Goal: Task Accomplishment & Management: Manage account settings

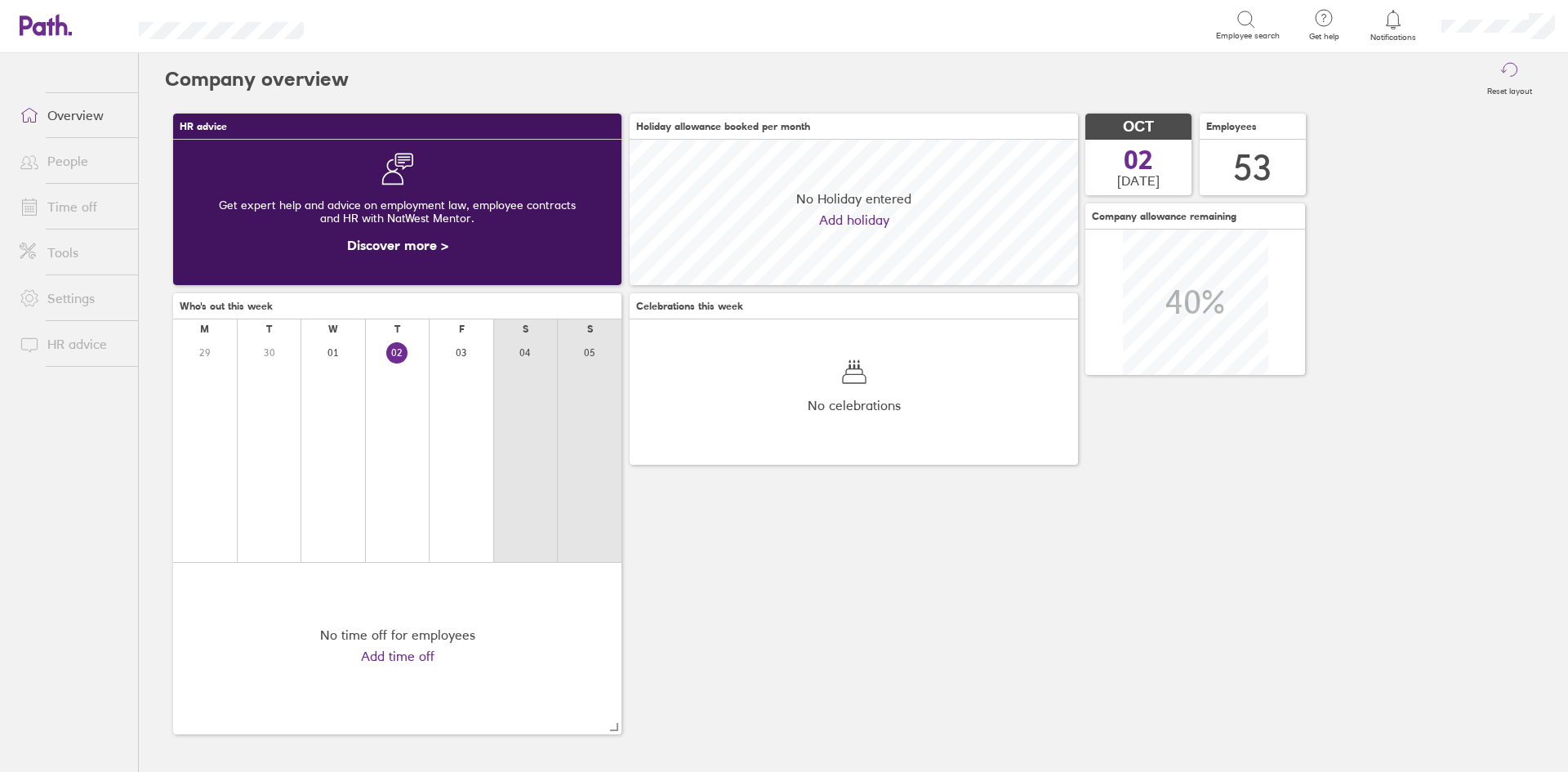
scroll to position [146, 449]
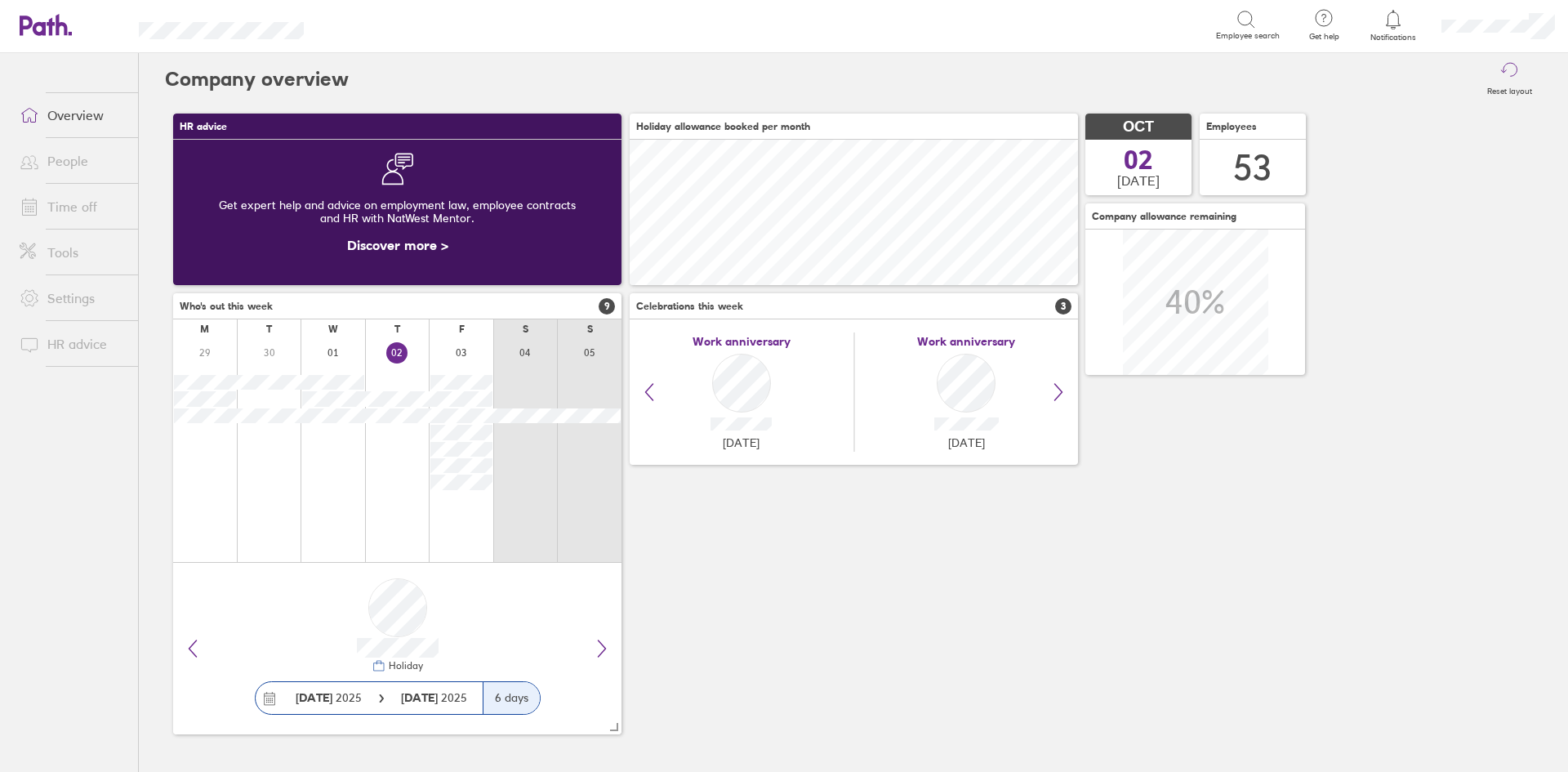
click at [89, 192] on link "Time off" at bounding box center [73, 206] width 132 height 33
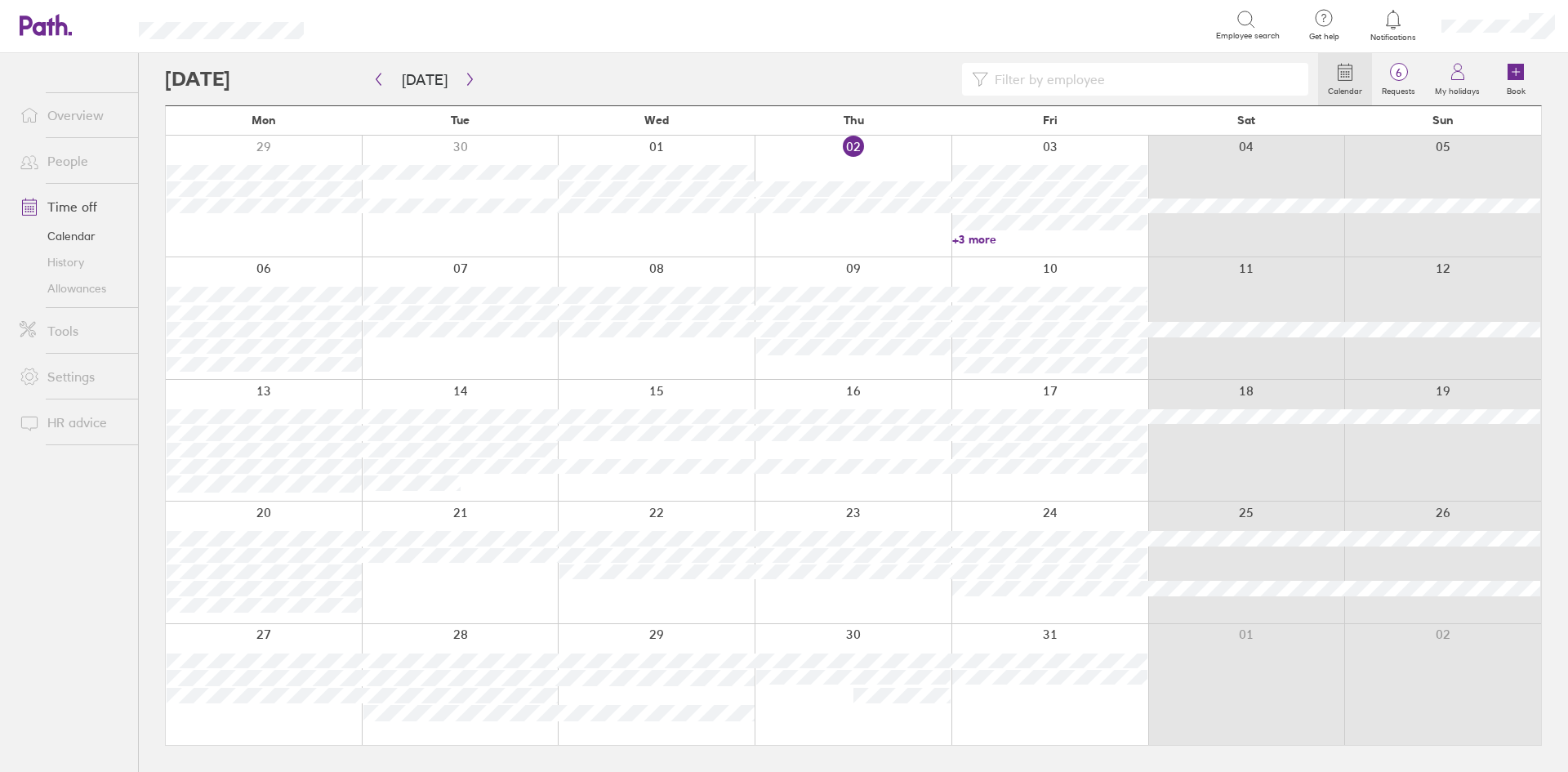
click at [1066, 71] on input at bounding box center [1143, 79] width 310 height 31
click at [92, 291] on link "Allowances" at bounding box center [73, 288] width 132 height 27
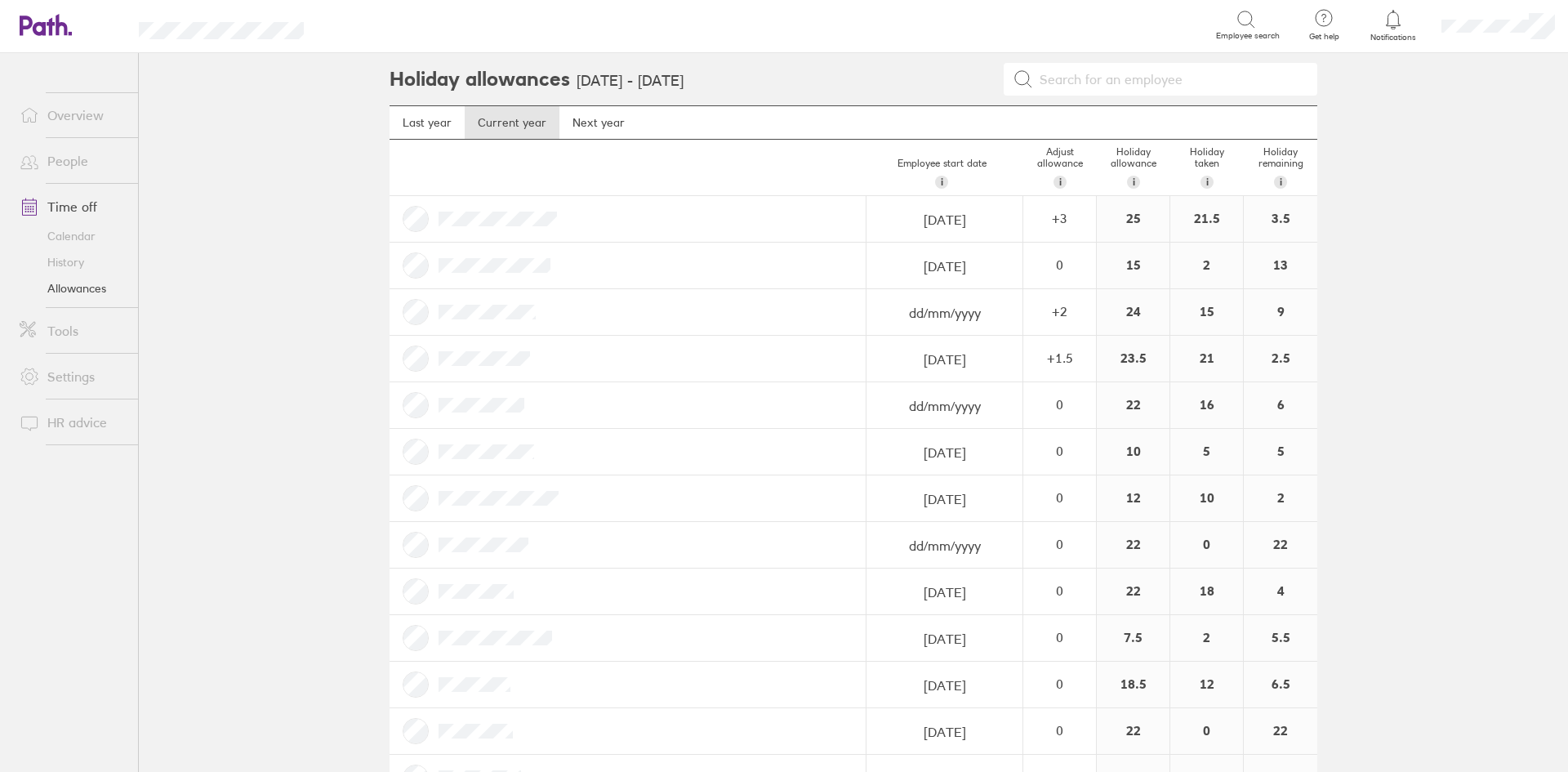
click at [1158, 73] on input at bounding box center [1171, 79] width 274 height 31
type input "victoria"
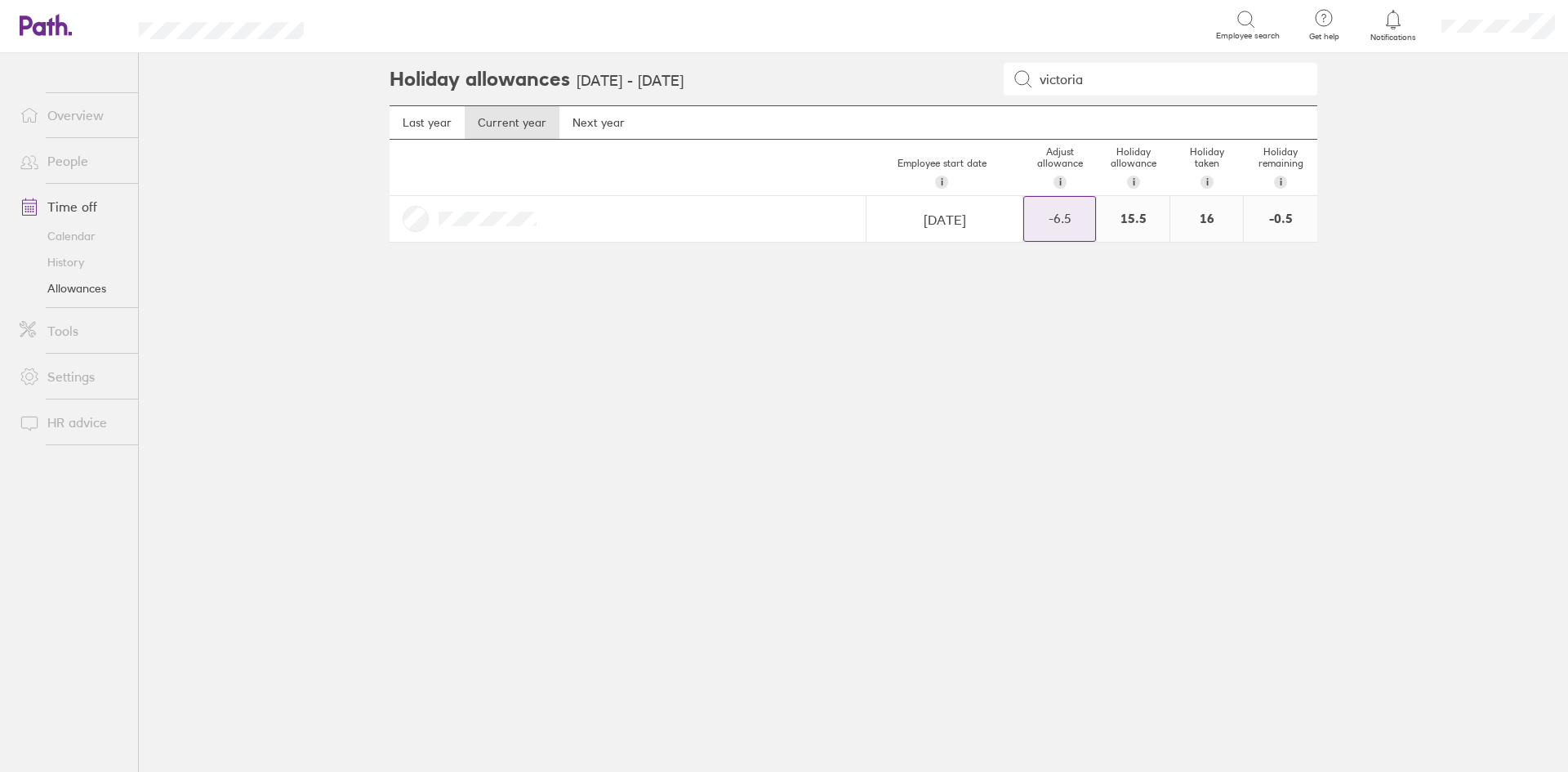
click at [1075, 222] on div "-6.5" at bounding box center [1059, 218] width 71 height 15
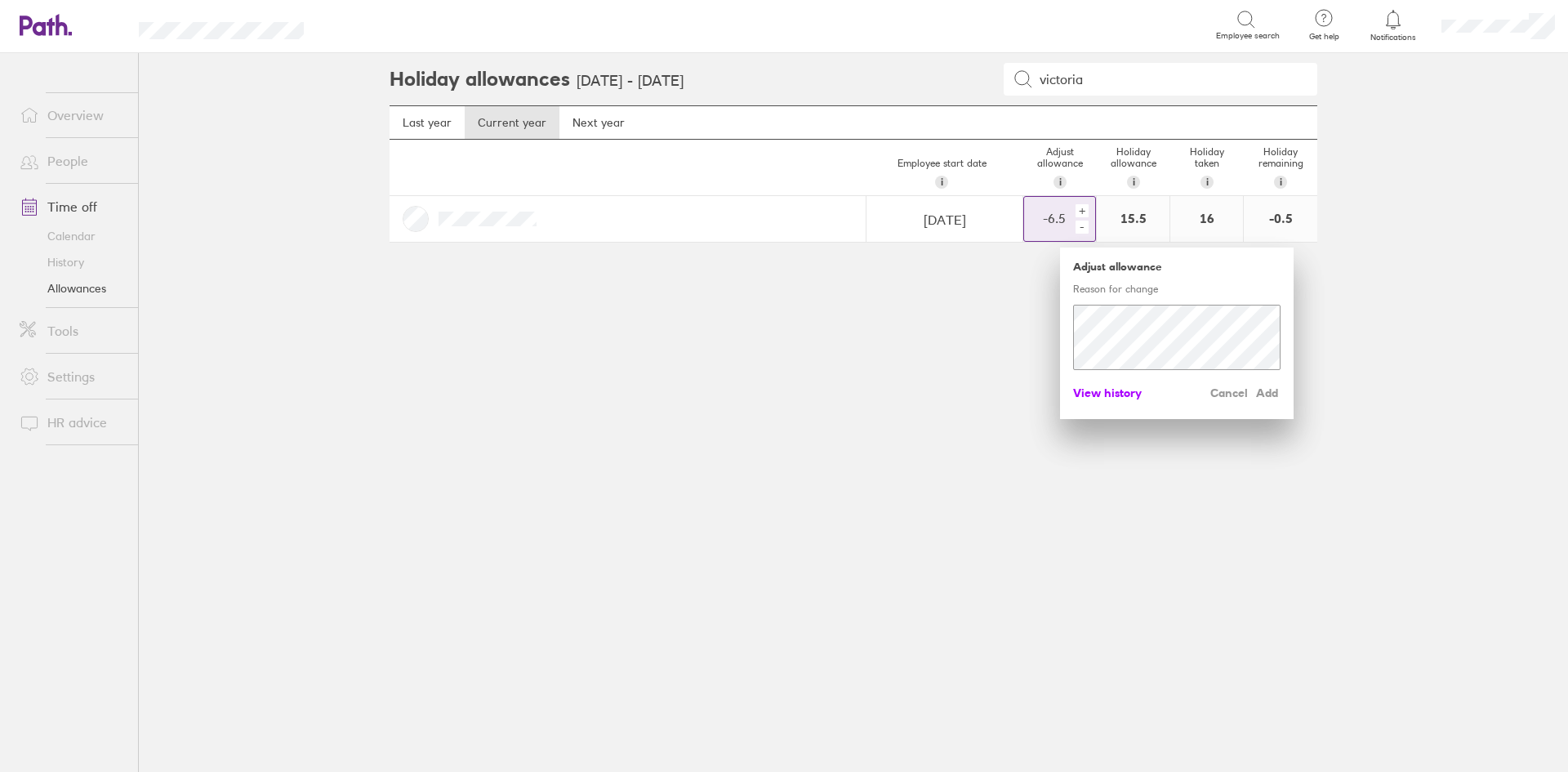
click at [1106, 398] on span "View history" at bounding box center [1107, 393] width 69 height 27
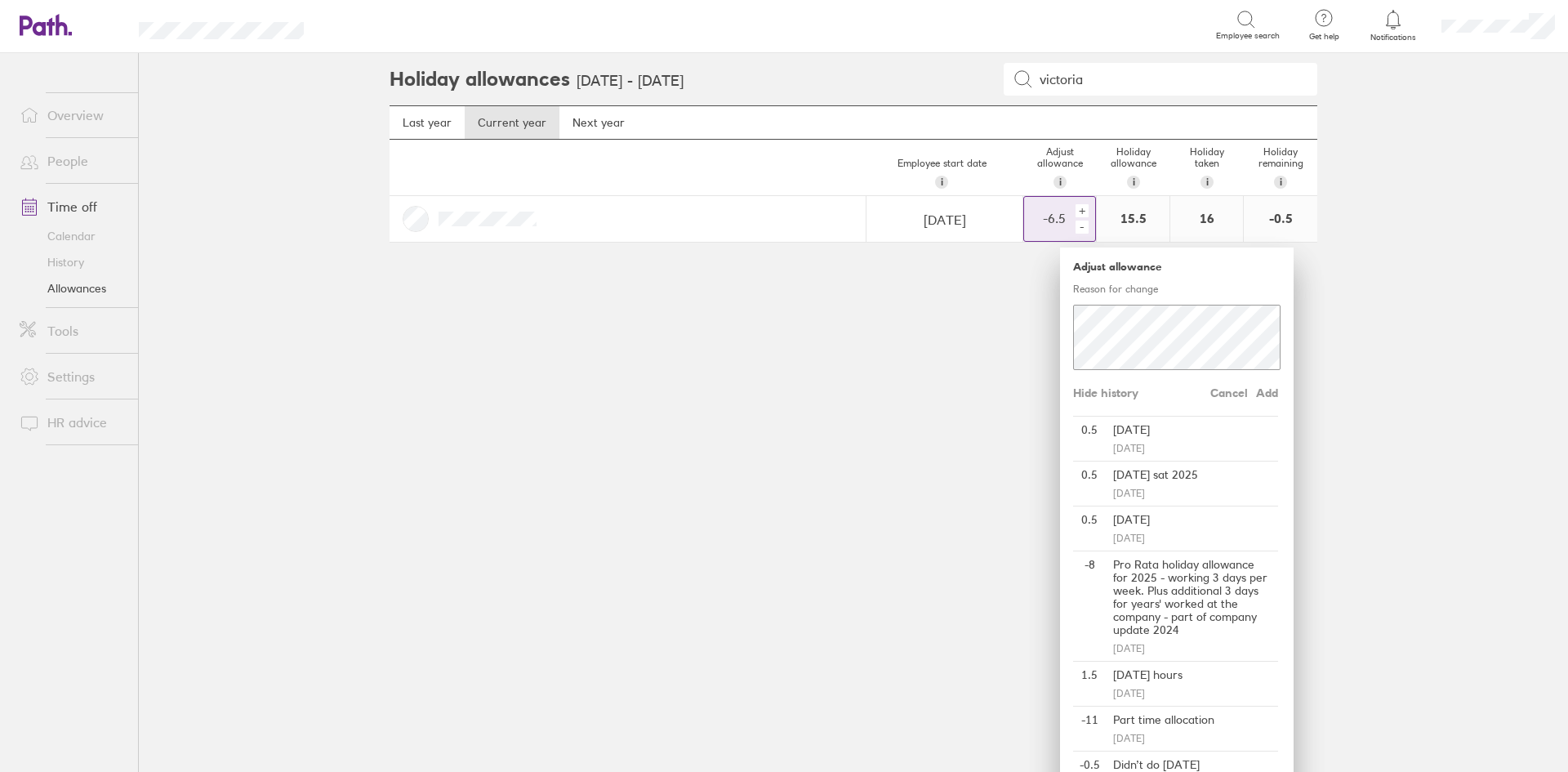
click at [1078, 208] on div "+" at bounding box center [1082, 210] width 13 height 13
click at [1076, 230] on div "-" at bounding box center [1082, 227] width 13 height 13
click at [1076, 208] on div "+" at bounding box center [1082, 210] width 13 height 13
click at [1076, 224] on div "-" at bounding box center [1082, 227] width 13 height 13
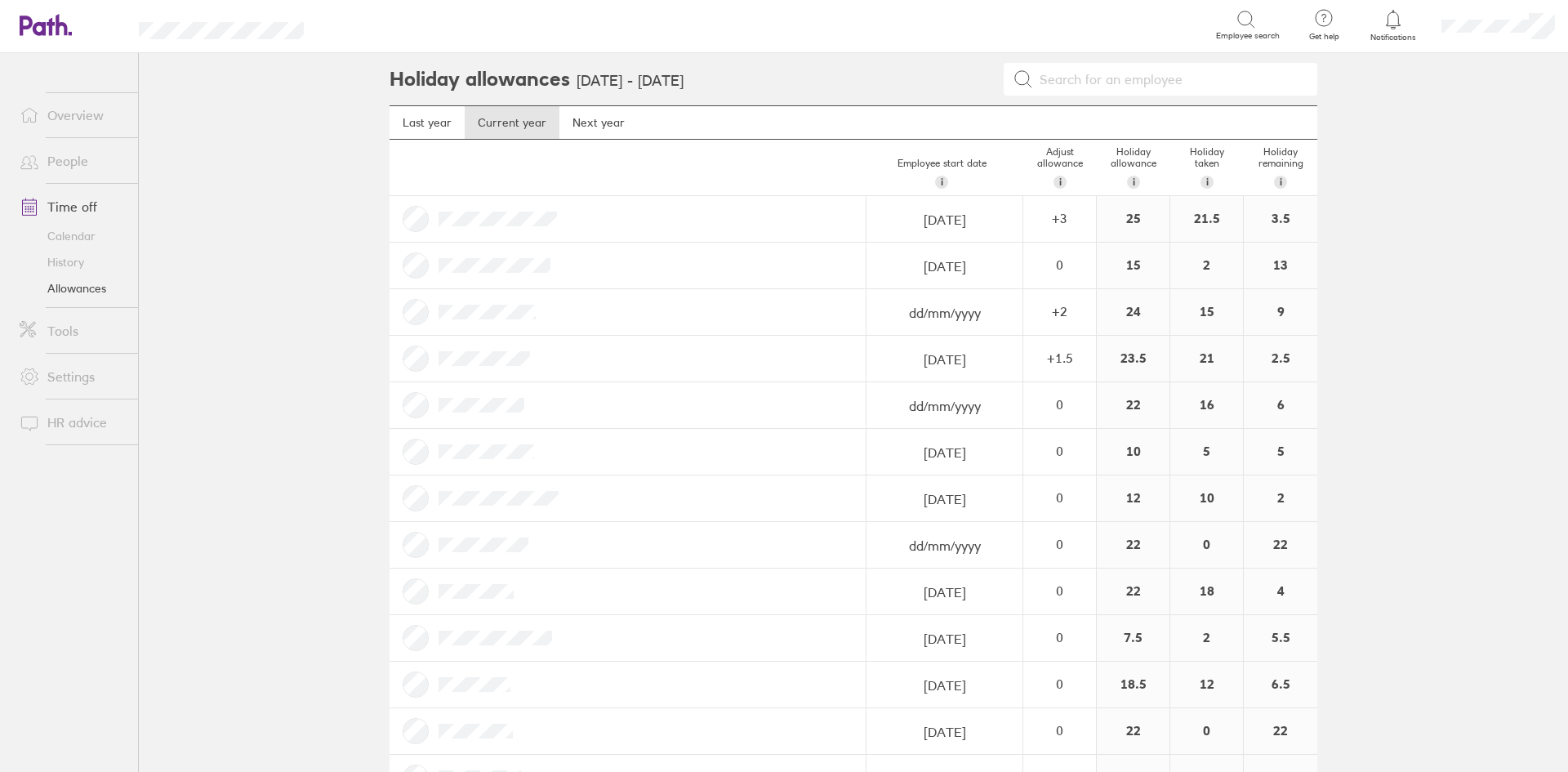
click at [1149, 92] on input at bounding box center [1171, 79] width 274 height 31
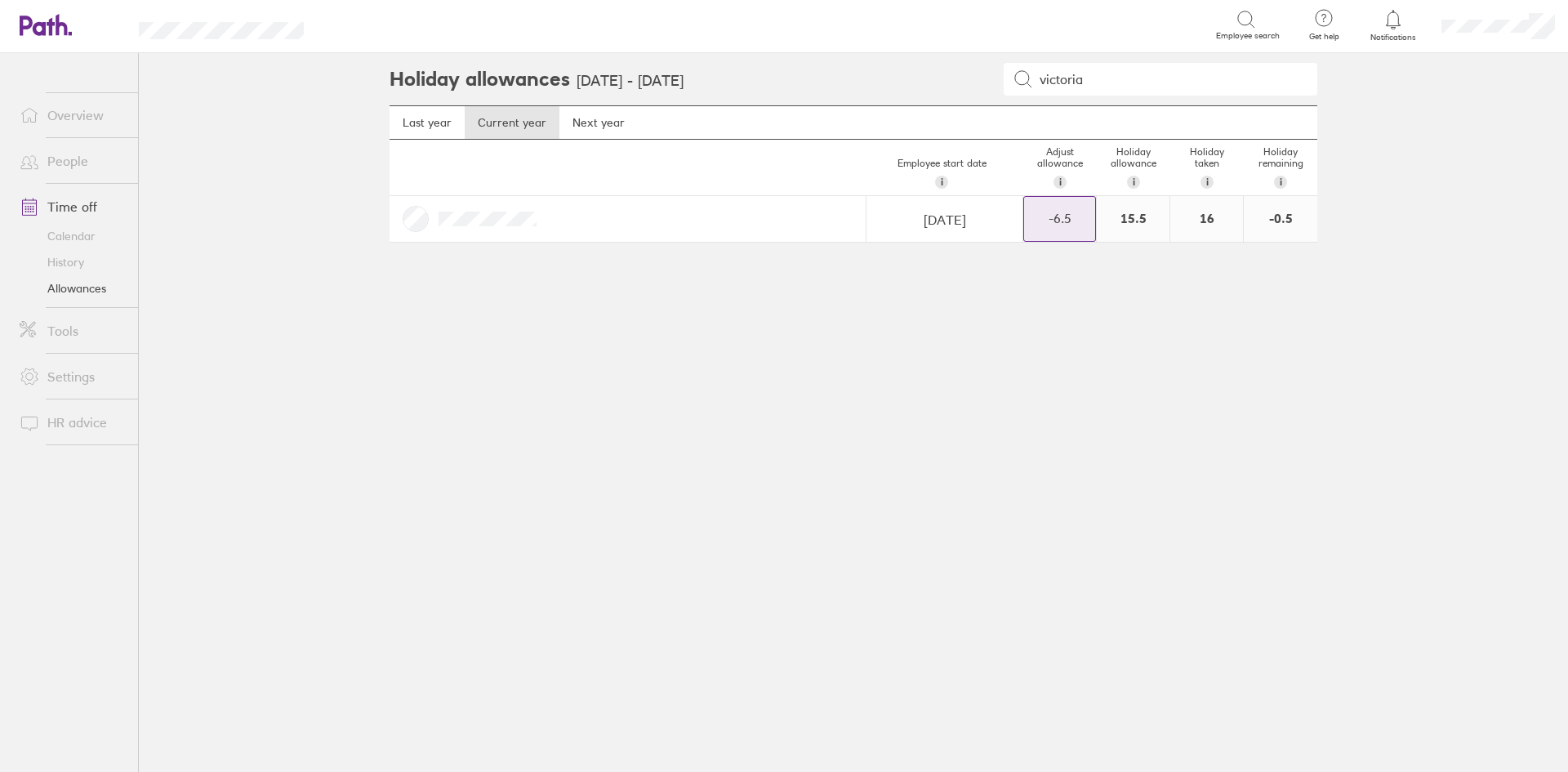
click at [1071, 224] on div "-6.5" at bounding box center [1059, 218] width 71 height 15
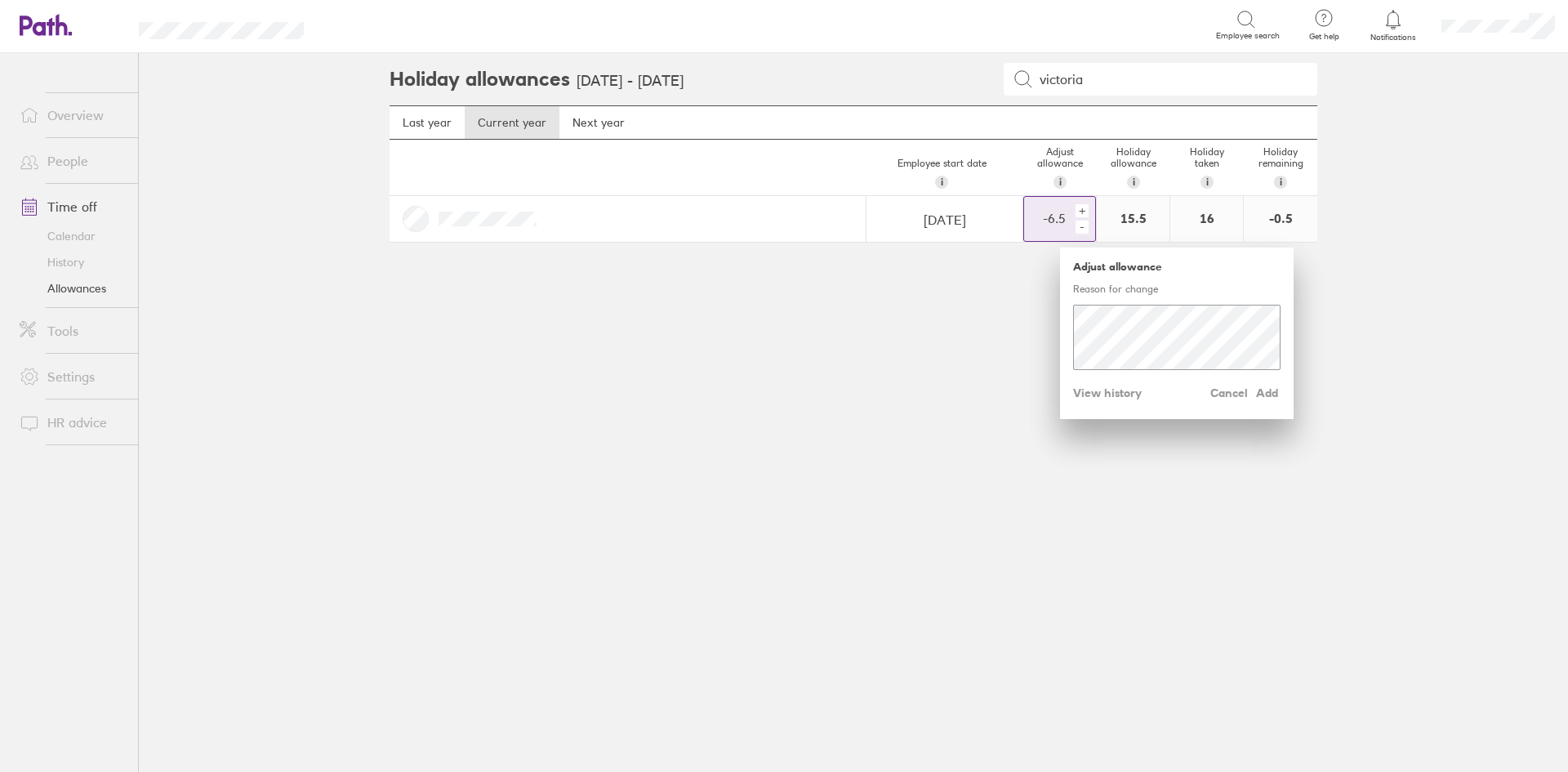
click at [1086, 210] on div "+" at bounding box center [1082, 210] width 13 height 13
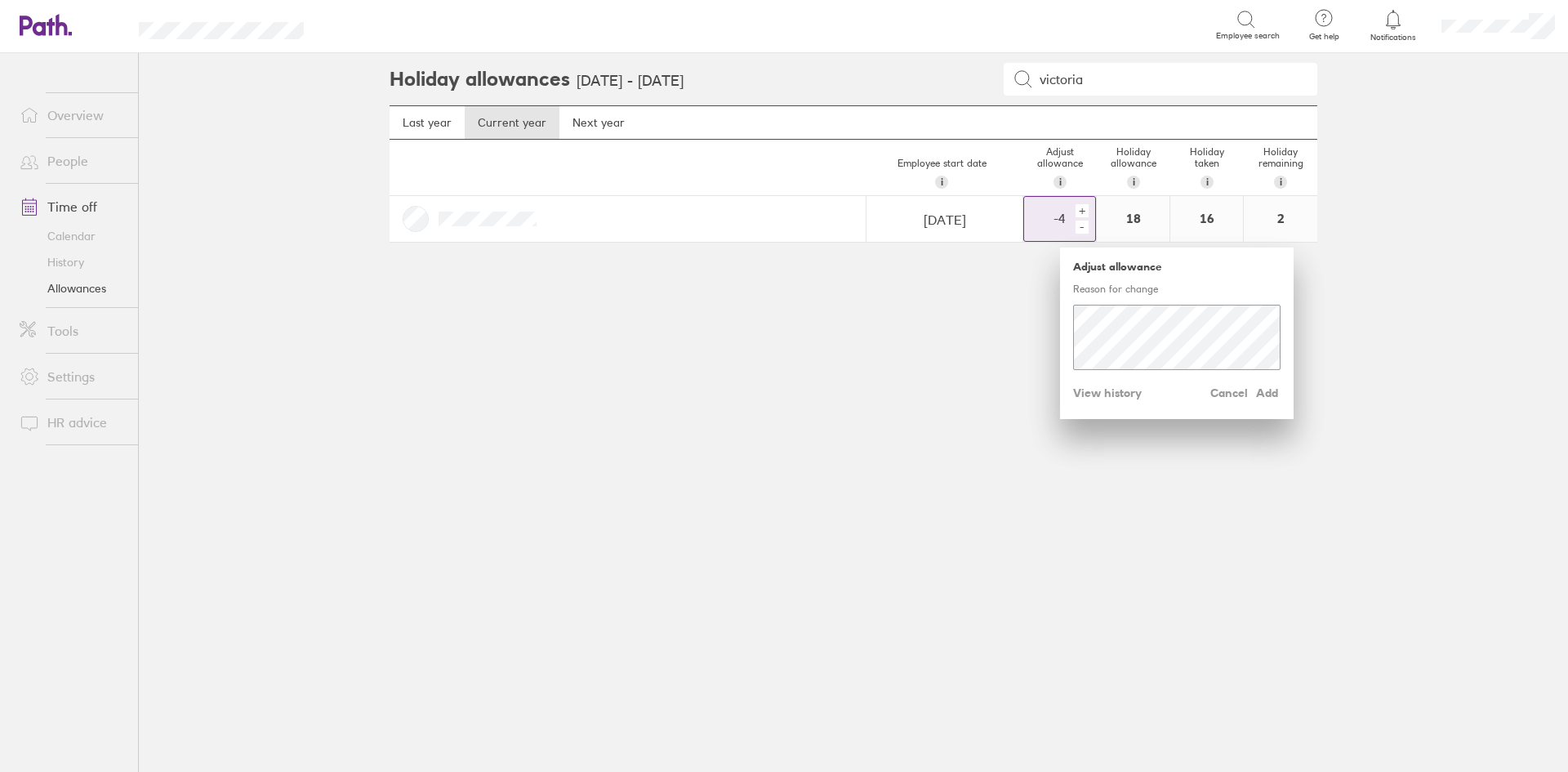
click at [1086, 210] on div "+" at bounding box center [1082, 210] width 13 height 13
click at [1277, 398] on span "Add" at bounding box center [1267, 393] width 27 height 27
click at [1081, 210] on div "+" at bounding box center [1082, 210] width 13 height 13
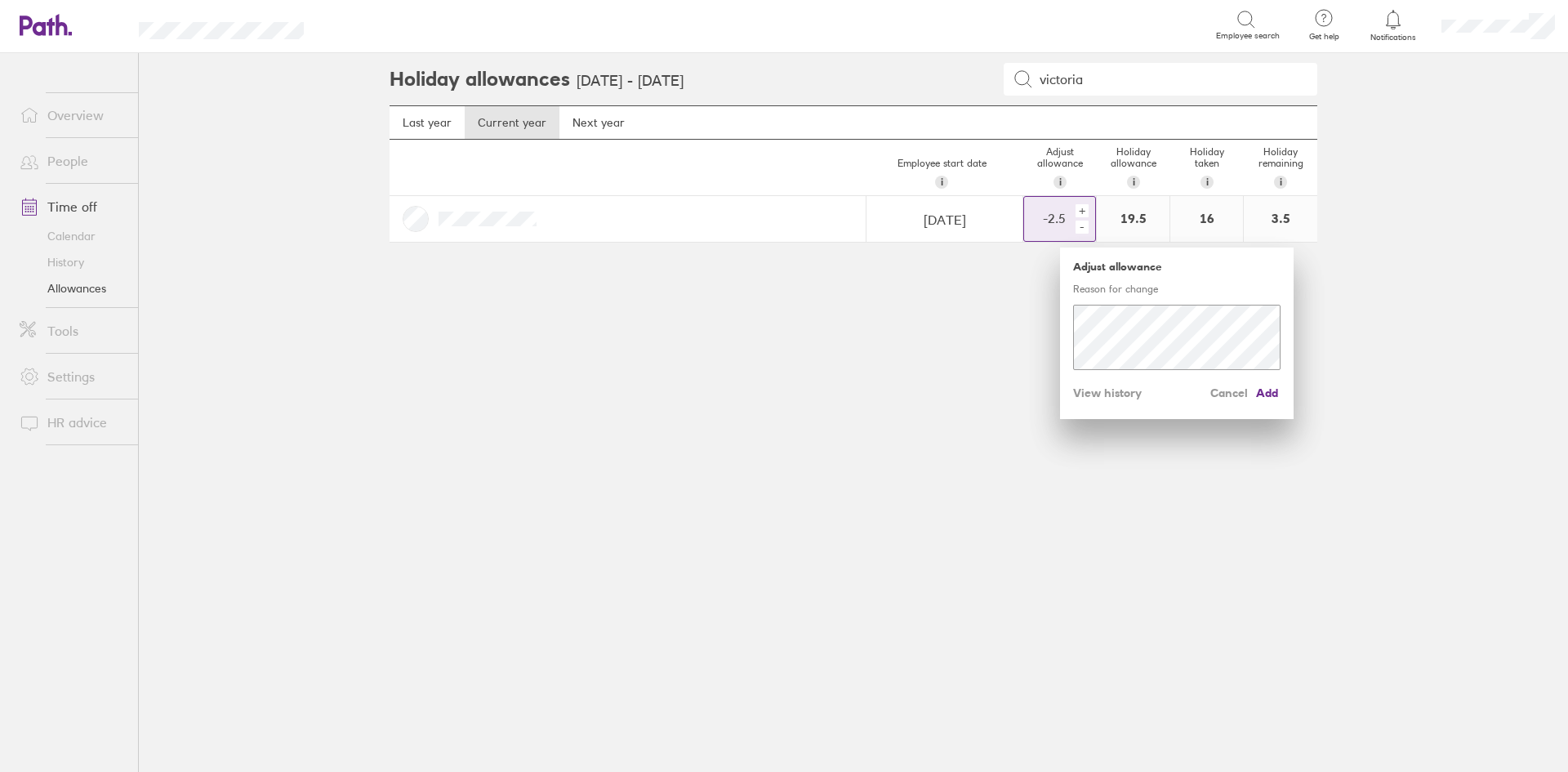
click at [1083, 209] on div "+" at bounding box center [1082, 210] width 13 height 13
click at [1269, 396] on span "Add" at bounding box center [1267, 393] width 27 height 27
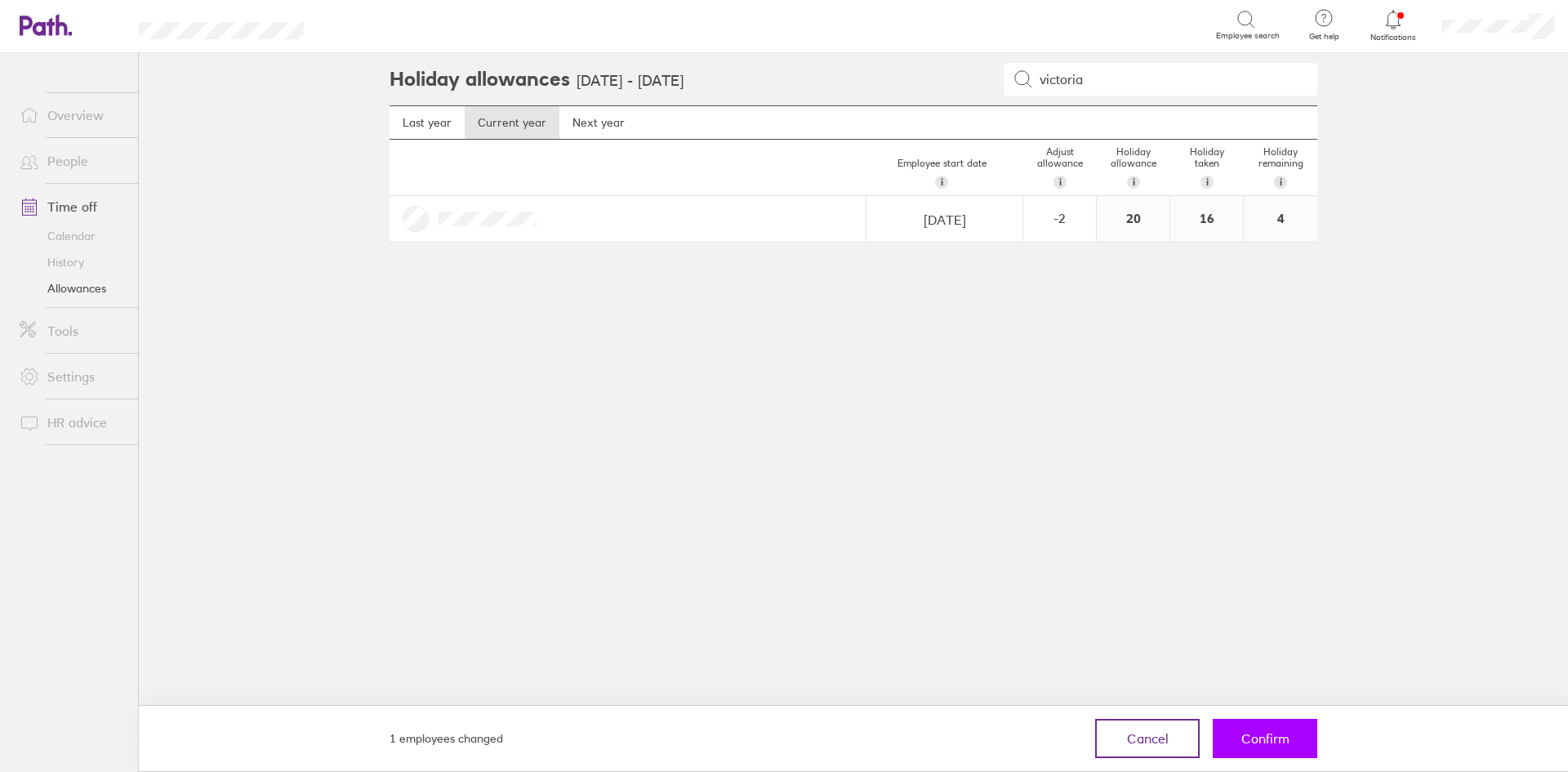
click at [1277, 735] on span "Confirm" at bounding box center [1266, 739] width 48 height 15
click at [1264, 742] on span "Confirm" at bounding box center [1266, 739] width 48 height 15
click at [1282, 744] on span "Confirm" at bounding box center [1266, 739] width 48 height 15
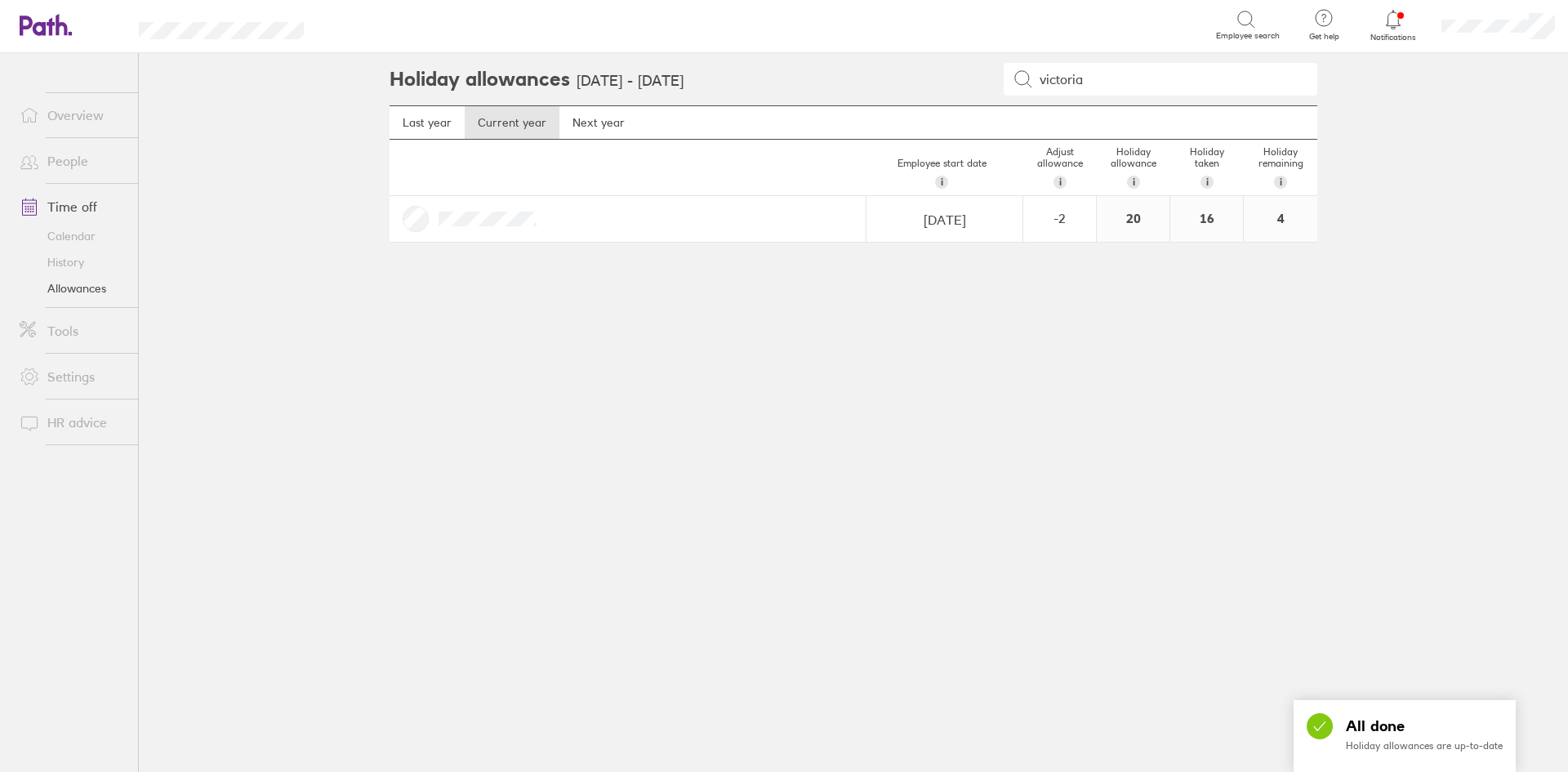
drag, startPoint x: 1146, startPoint y: 80, endPoint x: 949, endPoint y: 83, distance: 197.0
click at [949, 83] on div "victoria" at bounding box center [1004, 79] width 628 height 33
click at [1074, 221] on div "+ 1.5" at bounding box center [1059, 218] width 71 height 15
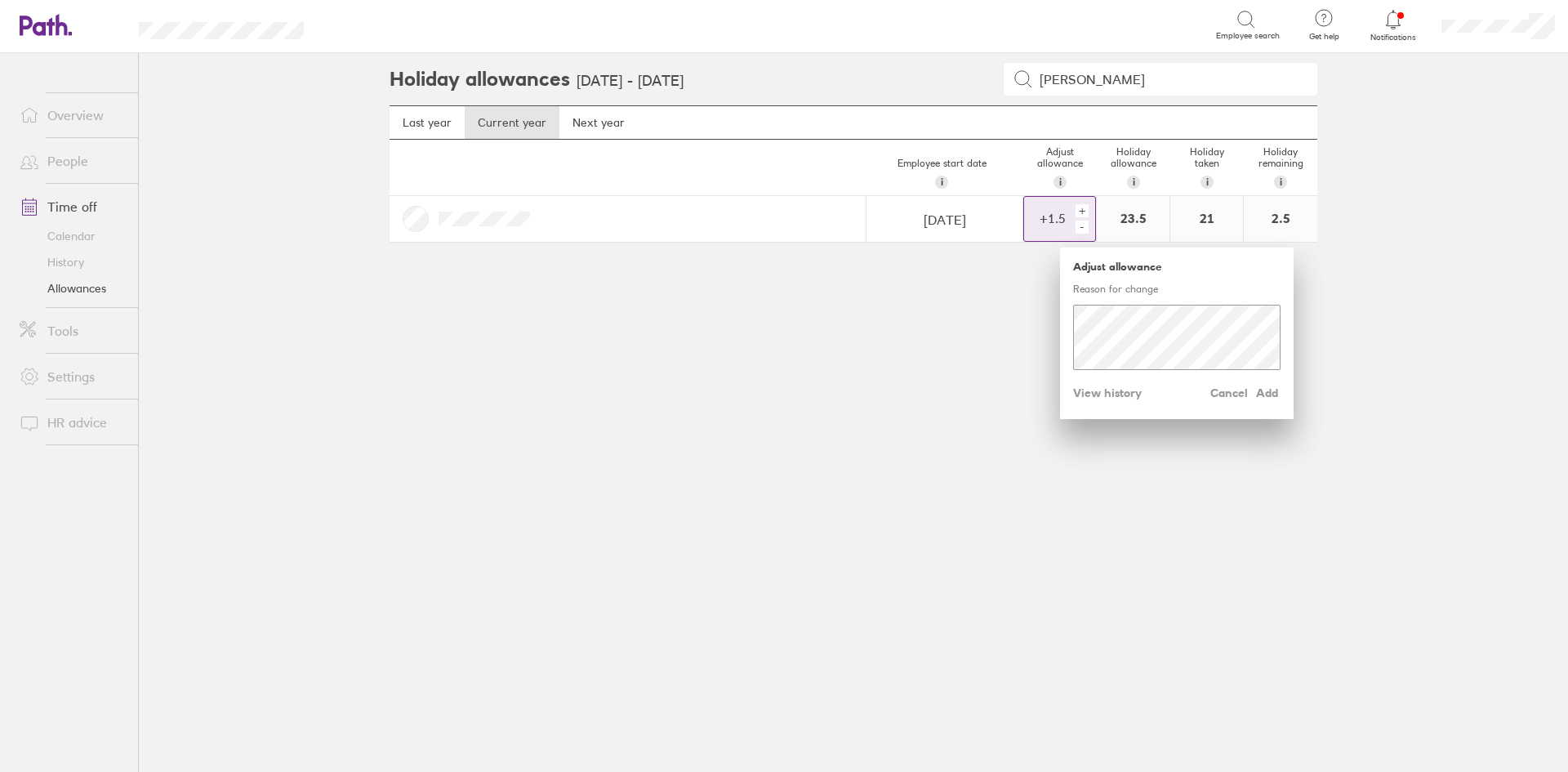
click at [1084, 213] on div "+" at bounding box center [1082, 210] width 13 height 13
click at [1084, 207] on div "+" at bounding box center [1082, 210] width 13 height 13
click at [1078, 206] on div "+" at bounding box center [1082, 210] width 13 height 13
click at [1081, 226] on div "-" at bounding box center [1082, 227] width 13 height 13
click at [1267, 398] on span "Add" at bounding box center [1267, 393] width 27 height 27
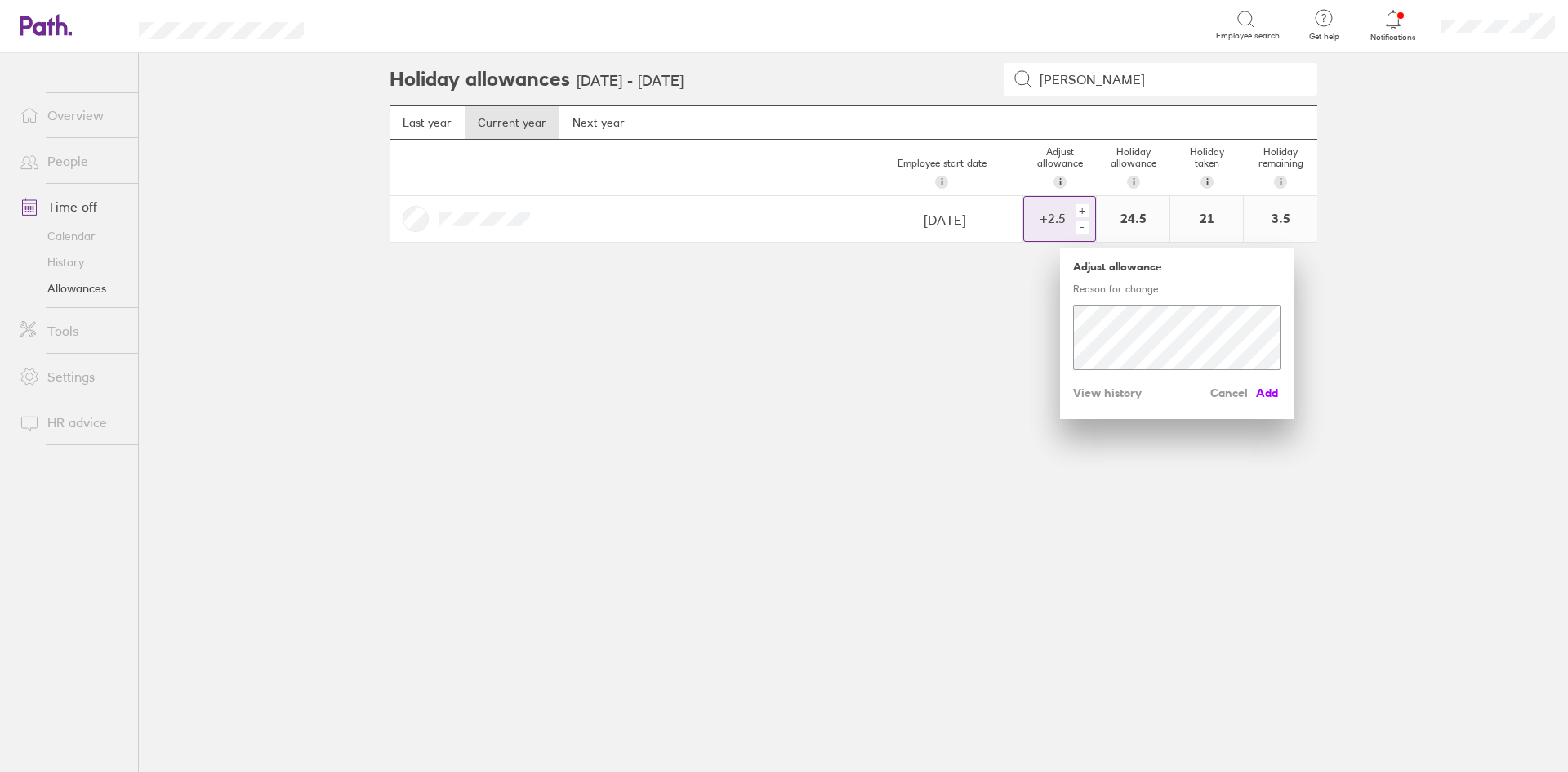
click at [1265, 398] on span "Add" at bounding box center [1267, 393] width 27 height 27
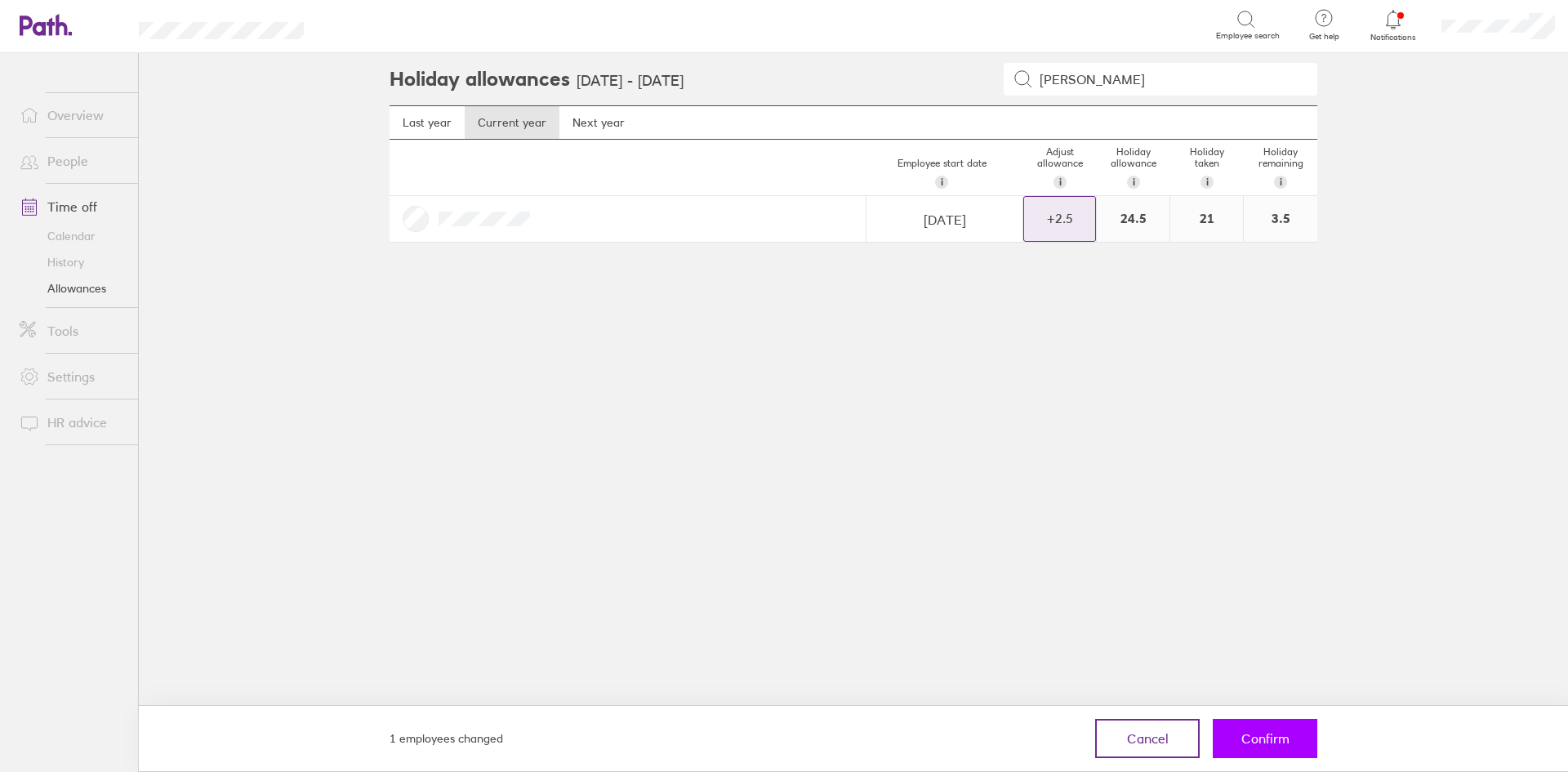
click at [1285, 746] on span "Confirm" at bounding box center [1266, 739] width 48 height 15
click at [1268, 733] on span "Confirm" at bounding box center [1266, 739] width 48 height 15
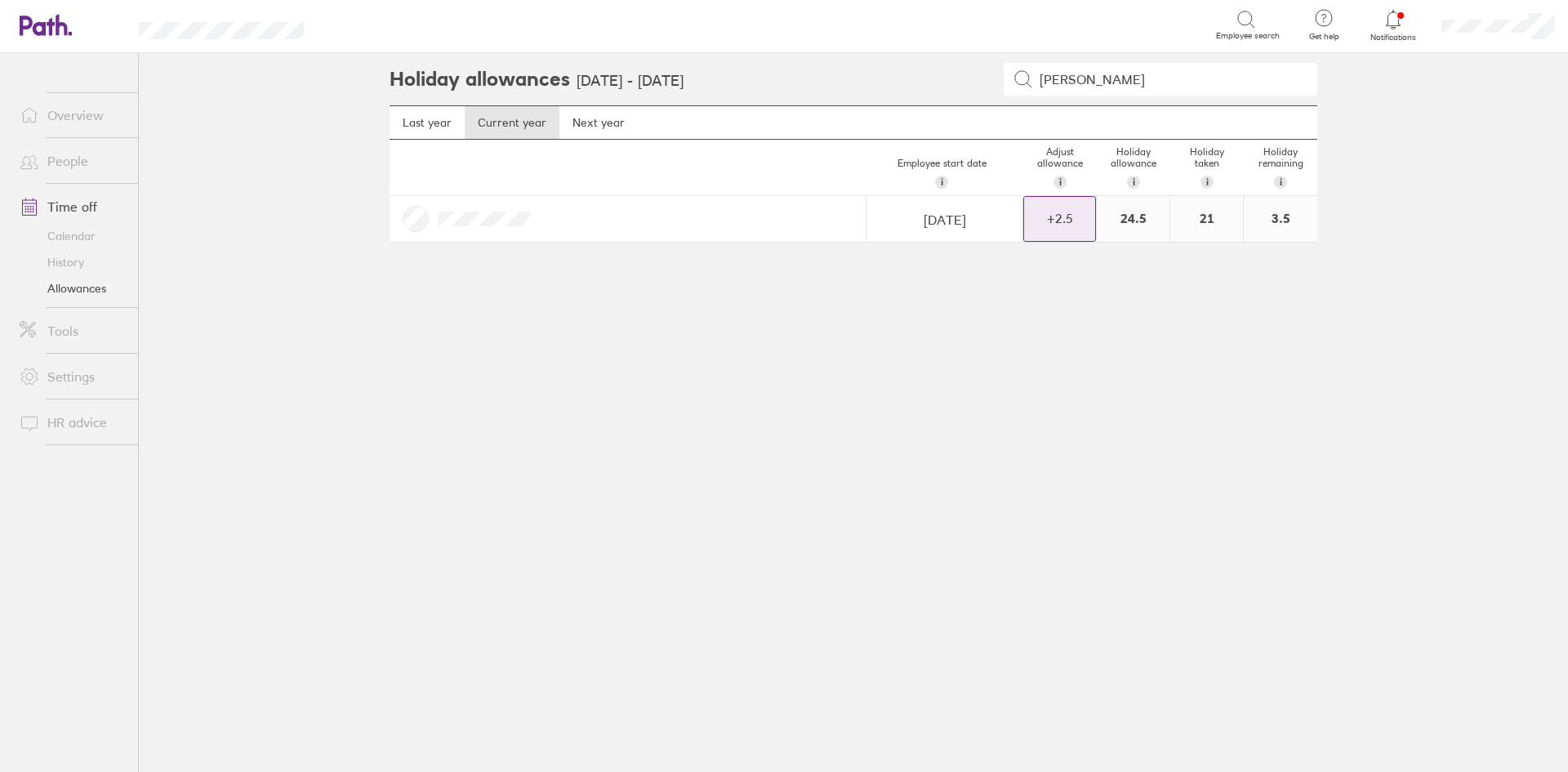
drag, startPoint x: 1141, startPoint y: 69, endPoint x: 784, endPoint y: 32, distance: 358.9
click at [801, 39] on div "Search Employee search Get help FAQs Contact us Notifications My profile Sign o…" at bounding box center [784, 386] width 1568 height 772
type input "murray"
click at [1082, 224] on div "+ 1.5" at bounding box center [1059, 218] width 71 height 15
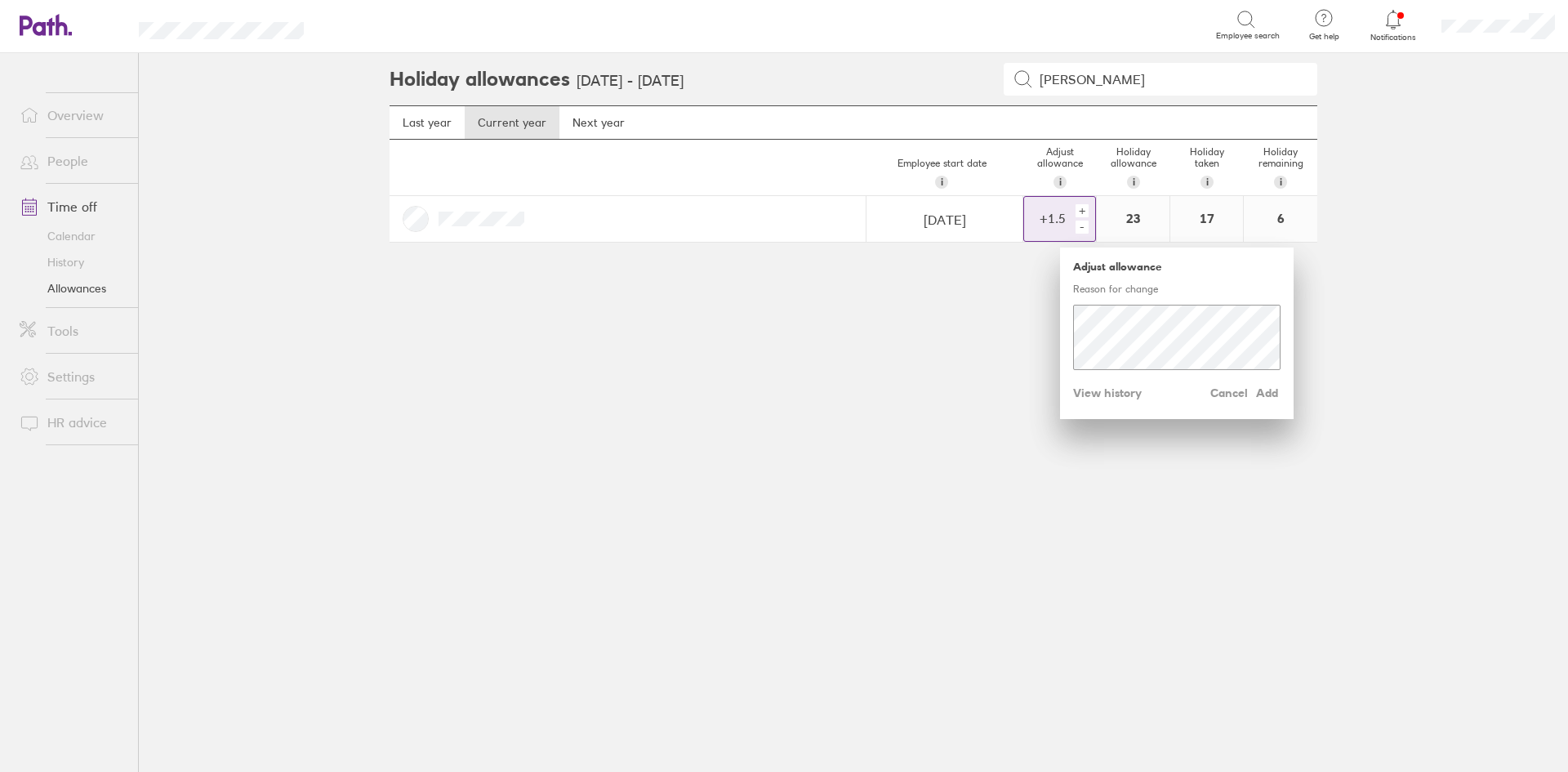
click at [1086, 214] on div "+" at bounding box center [1082, 210] width 13 height 13
click at [1086, 208] on div "+" at bounding box center [1082, 210] width 13 height 13
click at [1080, 208] on div "+" at bounding box center [1082, 210] width 13 height 13
click at [1180, 392] on div "Cancel Add View history" at bounding box center [1177, 393] width 207 height 27
click at [1279, 398] on span "Add" at bounding box center [1267, 393] width 27 height 27
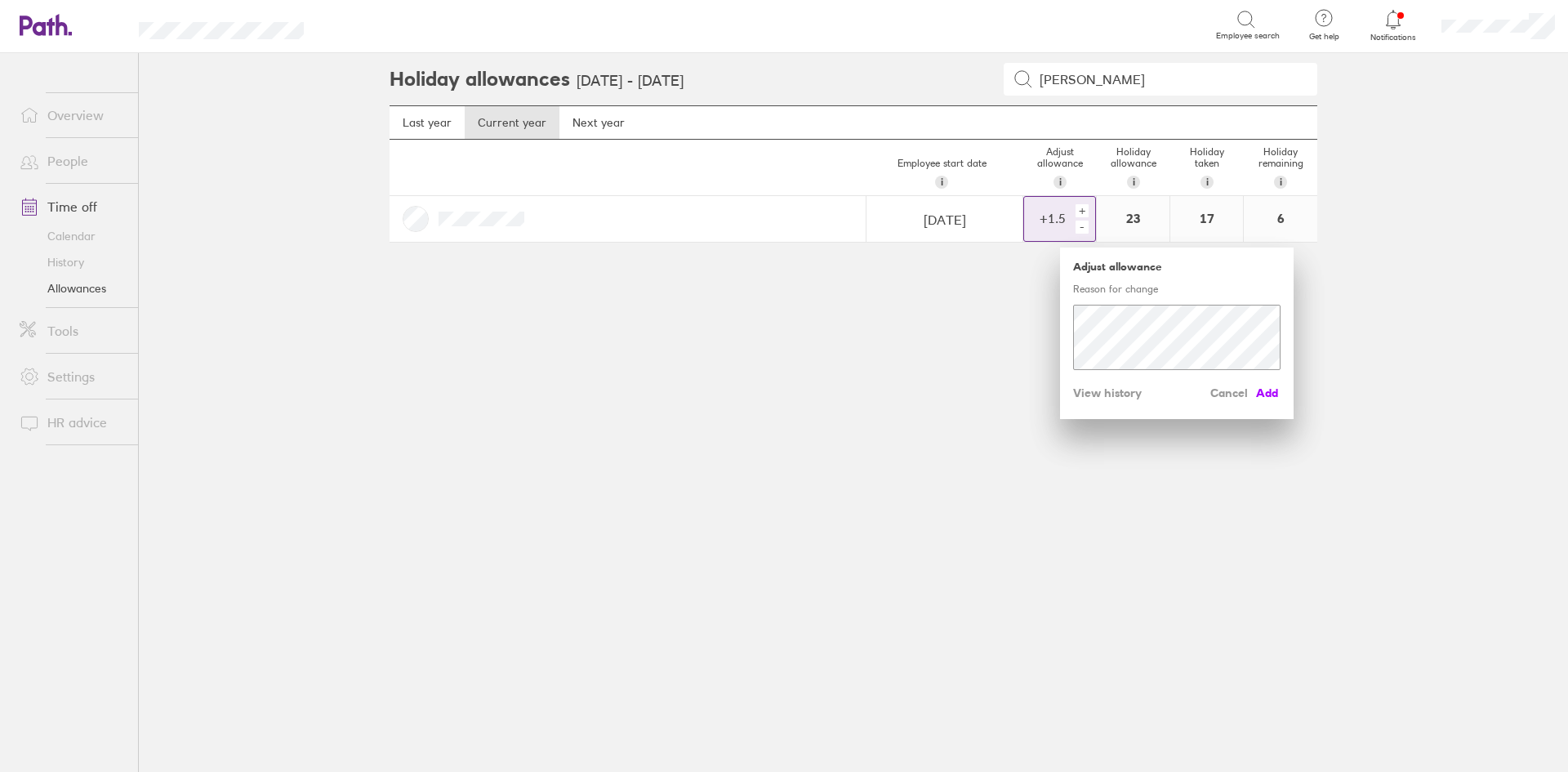
click at [1272, 397] on span "Add" at bounding box center [1267, 393] width 27 height 27
click at [1275, 392] on span "Add" at bounding box center [1267, 393] width 27 height 27
click at [1269, 391] on span "Add" at bounding box center [1267, 393] width 27 height 27
click at [1284, 398] on div "Adjust allowance Reason for change Cancel Add View history" at bounding box center [1177, 333] width 234 height 171
click at [1272, 394] on span "Add" at bounding box center [1267, 393] width 27 height 27
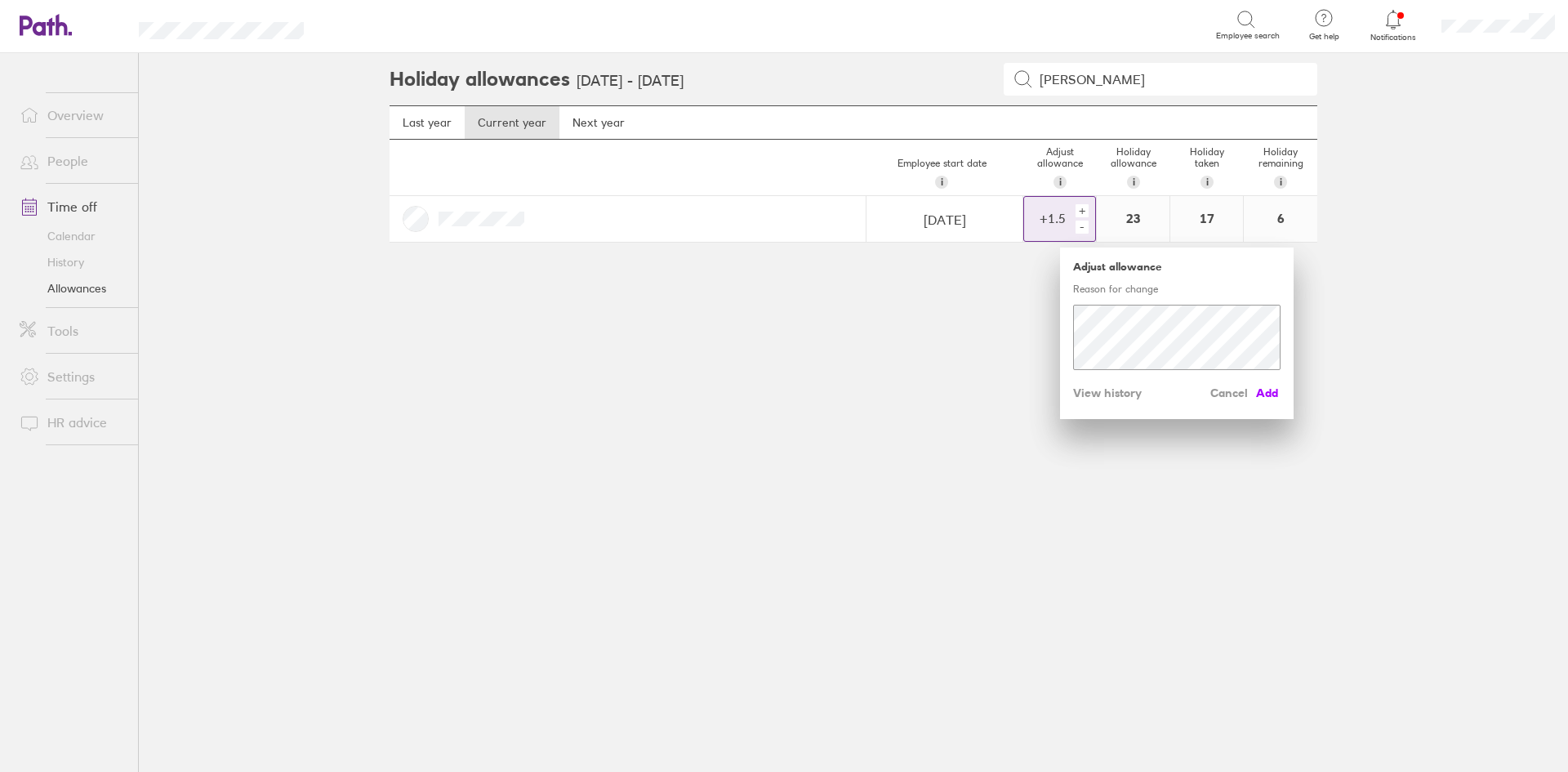
click at [1273, 394] on span "Add" at bounding box center [1267, 393] width 27 height 27
click at [1417, 402] on main "Holiday allowances 1 Jan 2025 - 31 Dec 2025 murray Last year Current year Next …" at bounding box center [853, 412] width 1429 height 719
click at [1214, 389] on span "Cancel" at bounding box center [1230, 393] width 38 height 27
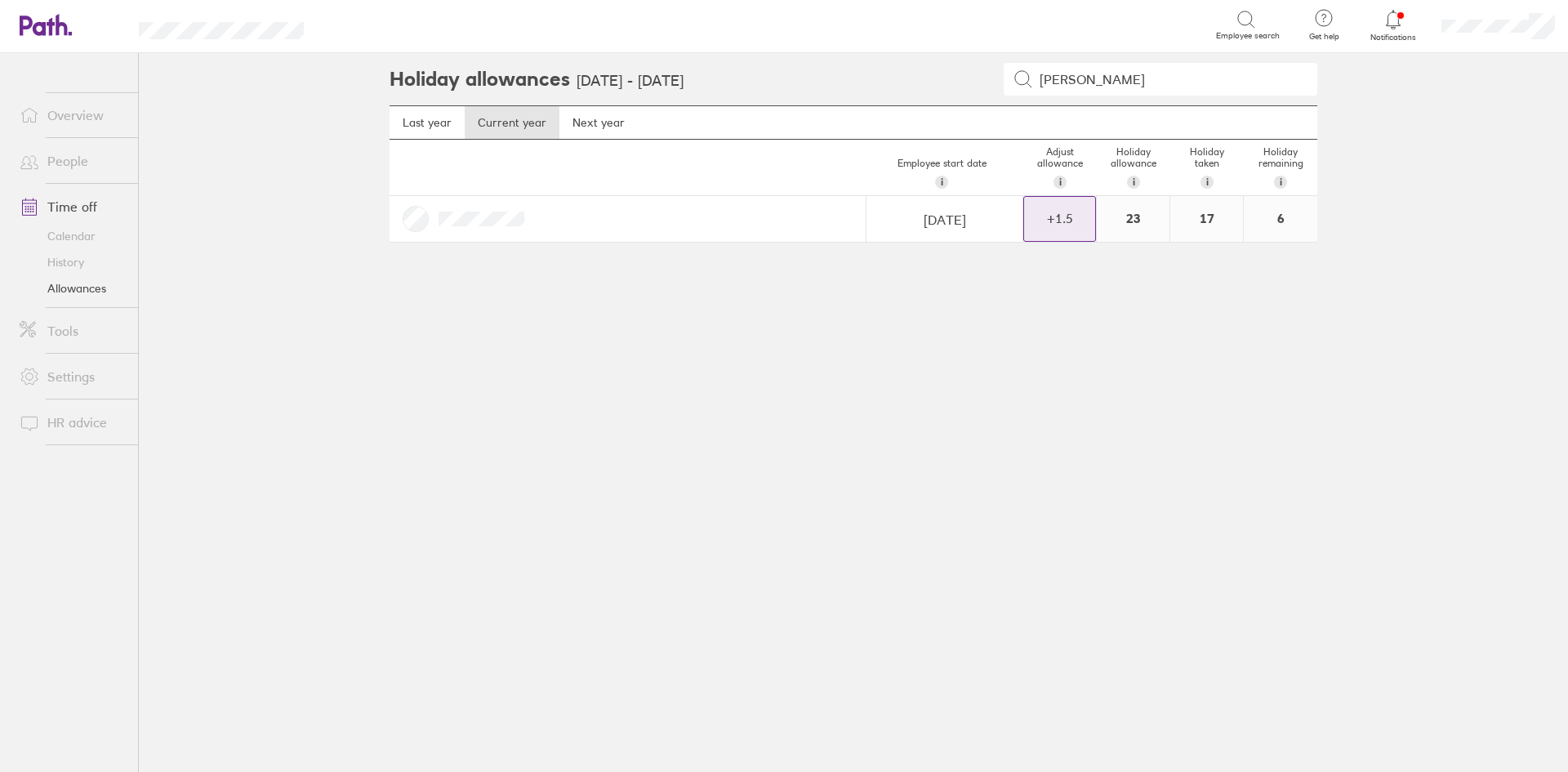
click at [1040, 225] on div "+ 1.5" at bounding box center [1059, 218] width 71 height 15
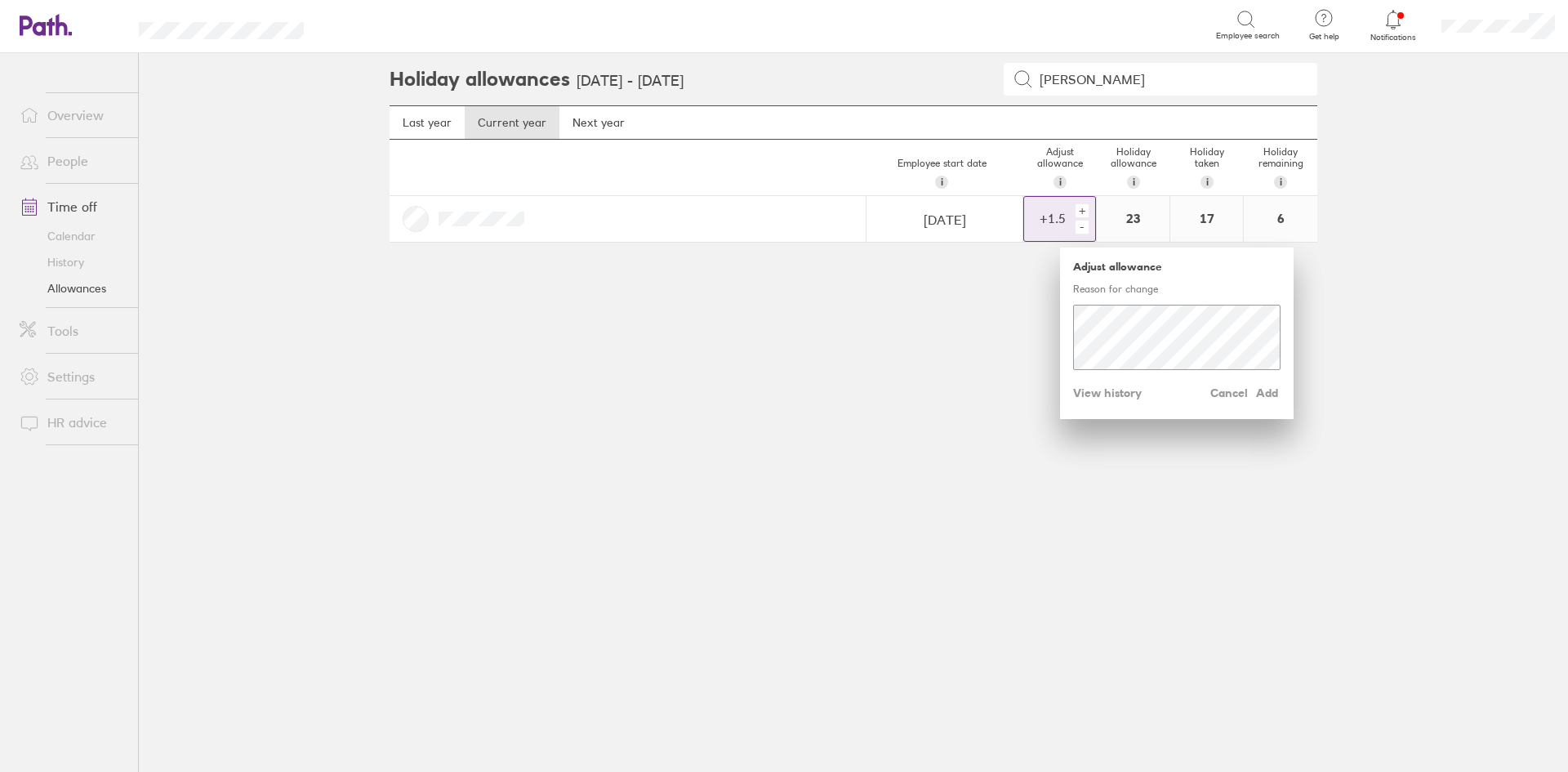
click at [1082, 208] on div "+" at bounding box center [1082, 210] width 13 height 13
click at [1082, 209] on div "+" at bounding box center [1082, 210] width 13 height 13
click at [1089, 208] on div "+ -" at bounding box center [1083, 219] width 23 height 36
click at [1077, 213] on div "+" at bounding box center [1082, 210] width 13 height 13
click at [1268, 386] on span "Add" at bounding box center [1267, 393] width 27 height 27
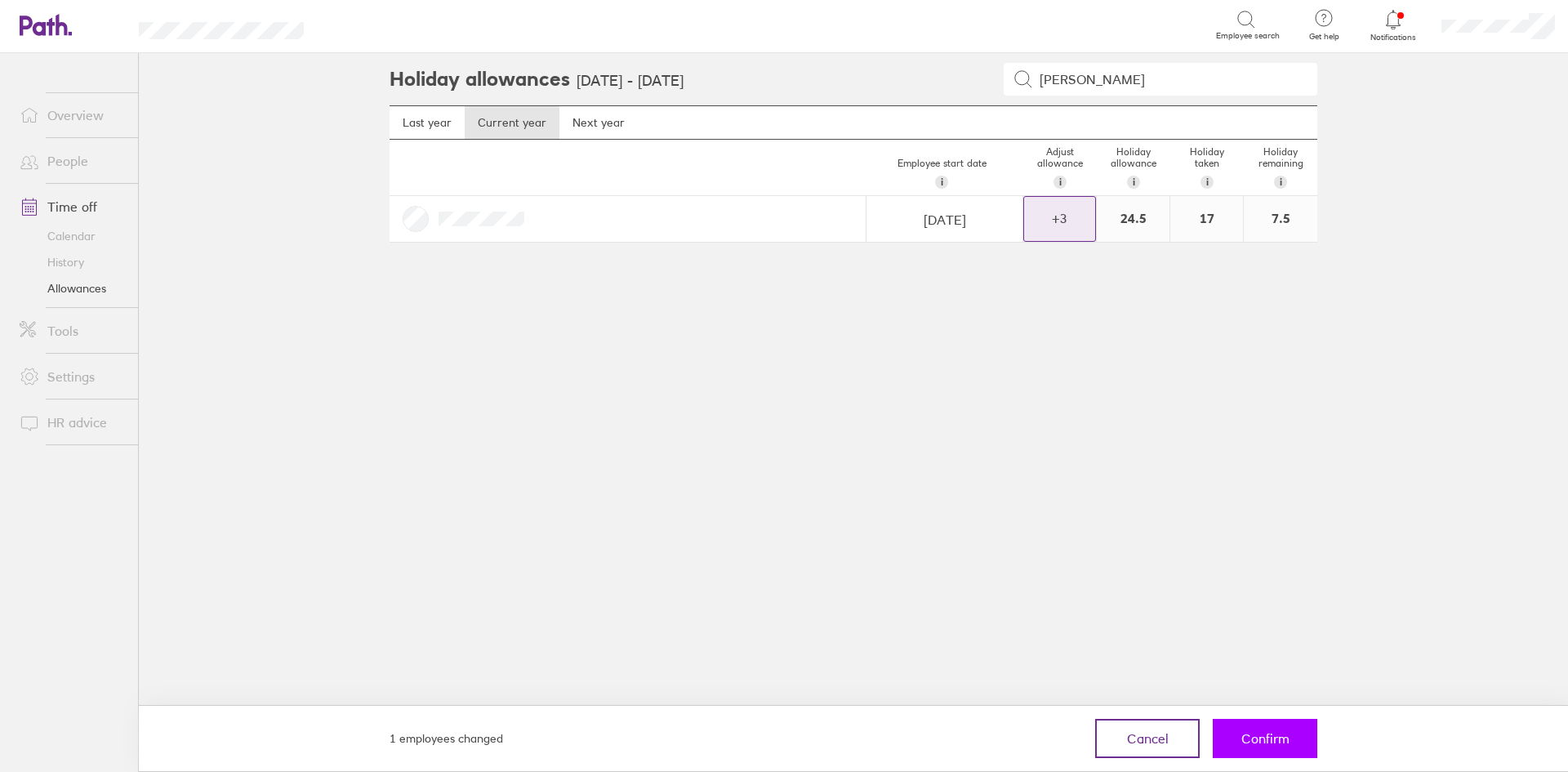
click at [1247, 744] on span "Confirm" at bounding box center [1266, 739] width 48 height 15
